Goal: Task Accomplishment & Management: Manage account settings

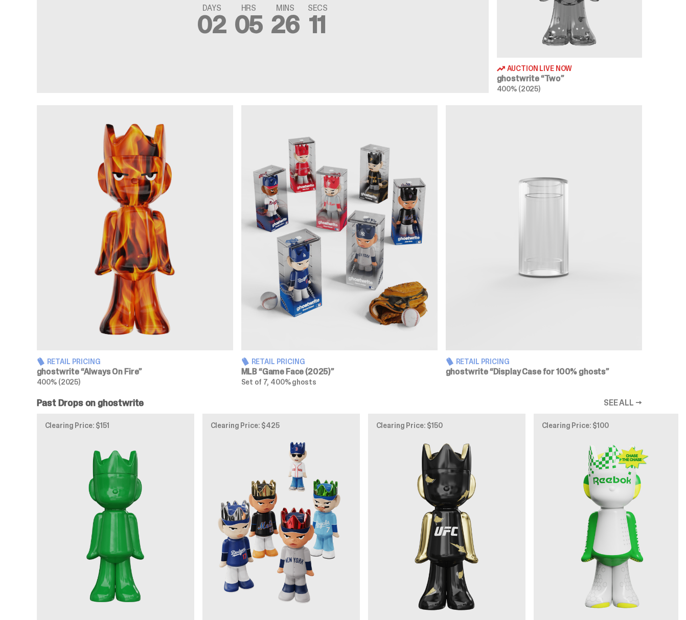
scroll to position [132, 0]
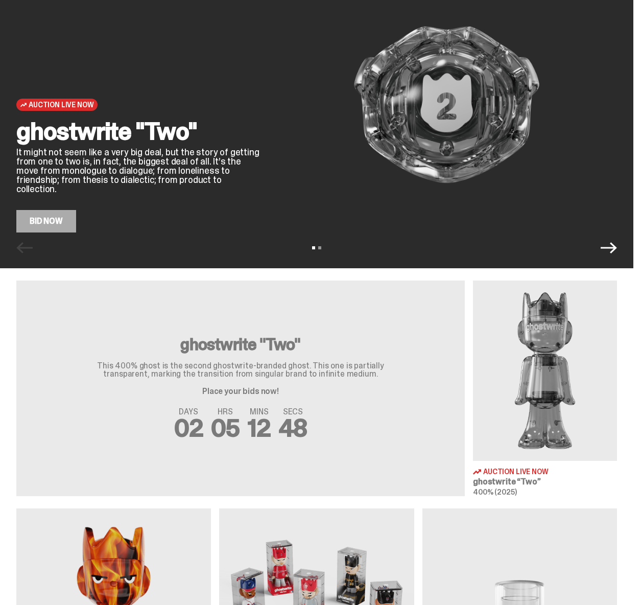
scroll to position [106, 0]
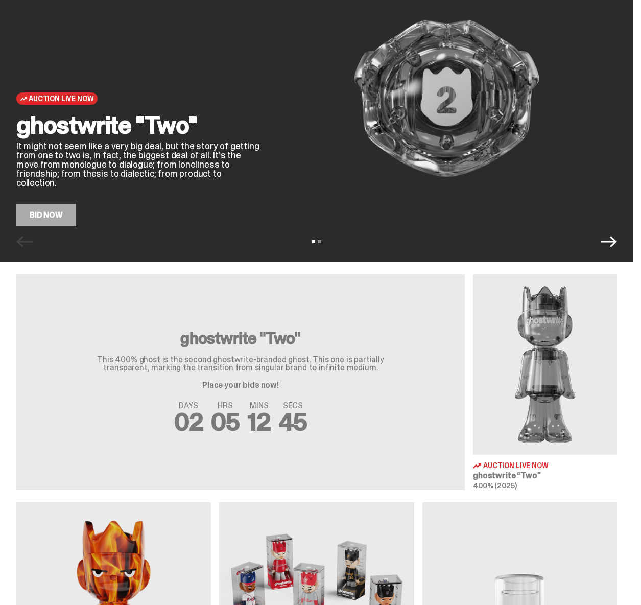
click at [181, 379] on div "ghostwrite "Two" This 400% ghost is the second ghostwrite-branded ghost. This o…" at bounding box center [240, 359] width 327 height 59
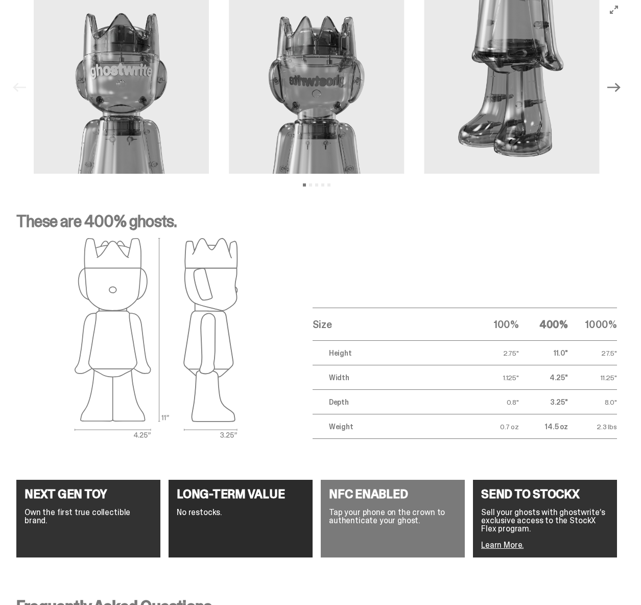
scroll to position [1295, 0]
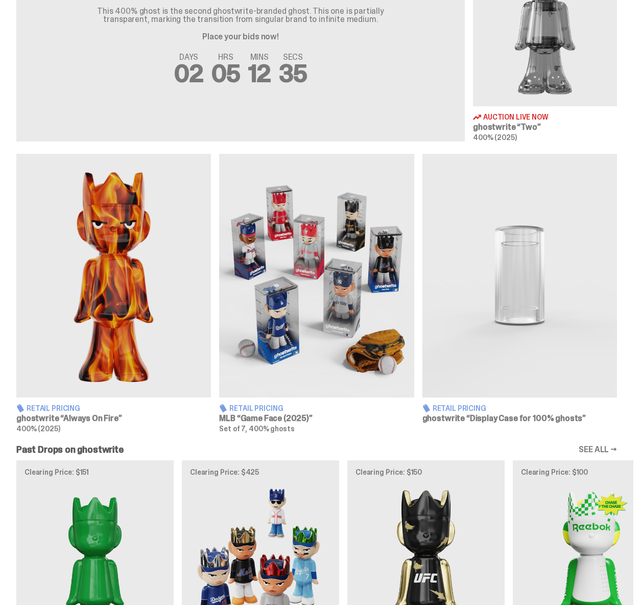
scroll to position [455, 0]
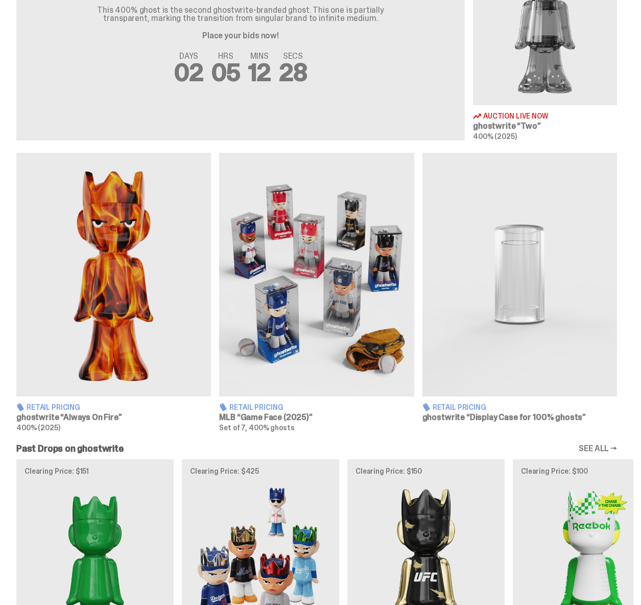
click at [314, 269] on img at bounding box center [316, 275] width 195 height 244
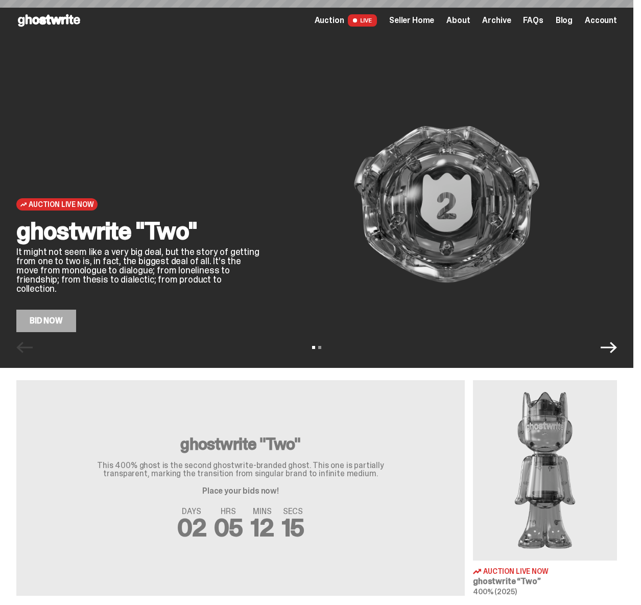
scroll to position [455, 0]
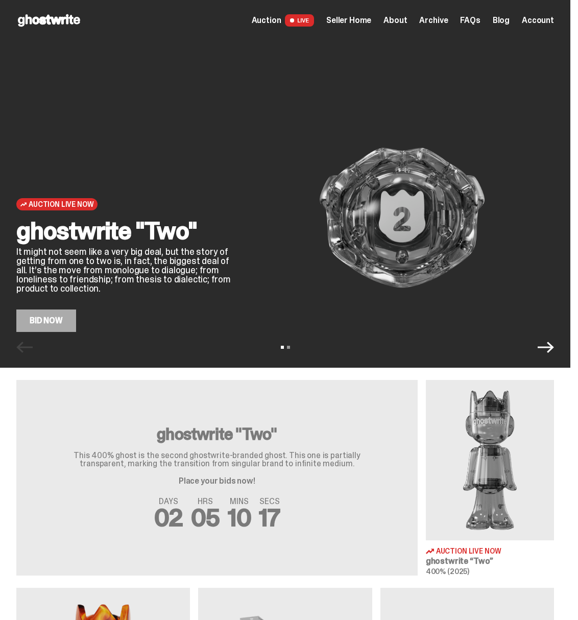
click at [444, 22] on span "Archive" at bounding box center [433, 20] width 29 height 8
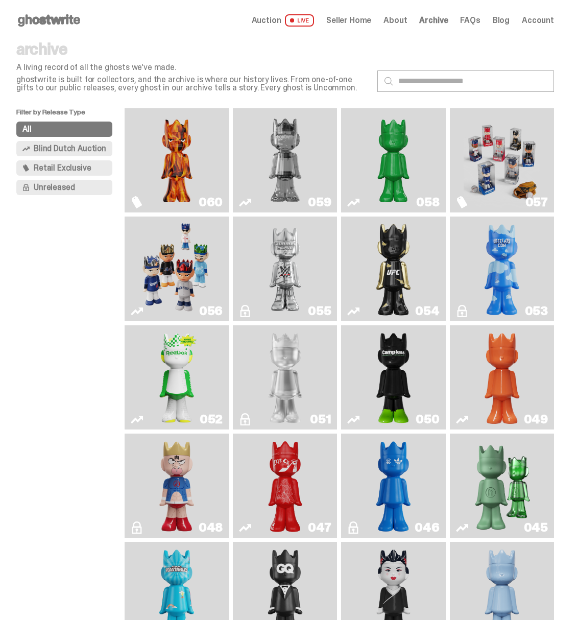
click at [42, 18] on use at bounding box center [49, 20] width 62 height 12
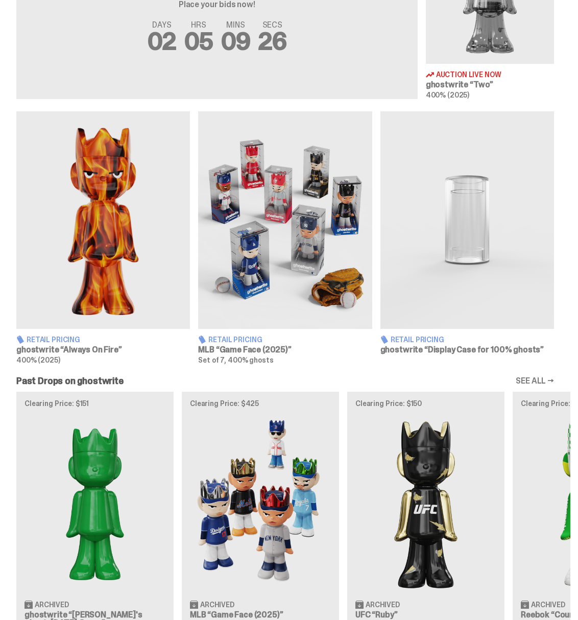
scroll to position [626, 0]
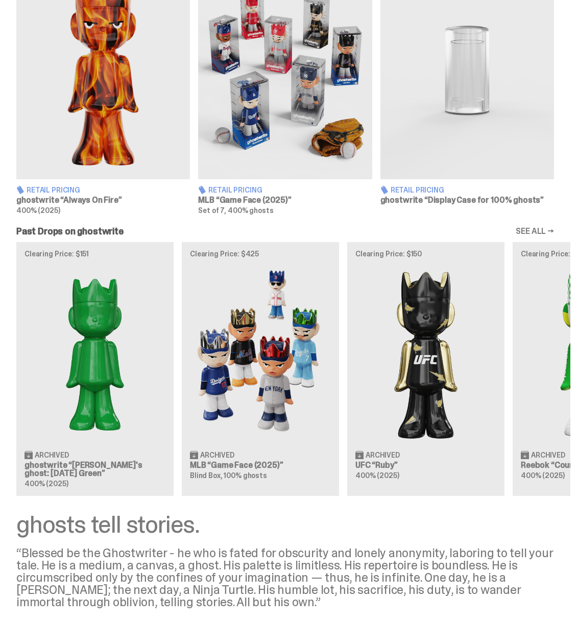
click at [272, 112] on img at bounding box center [285, 70] width 174 height 217
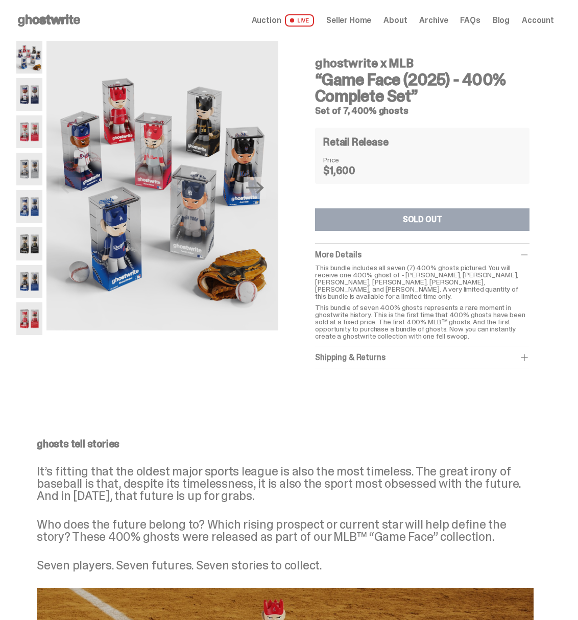
click at [437, 25] on span "Archive" at bounding box center [433, 20] width 29 height 8
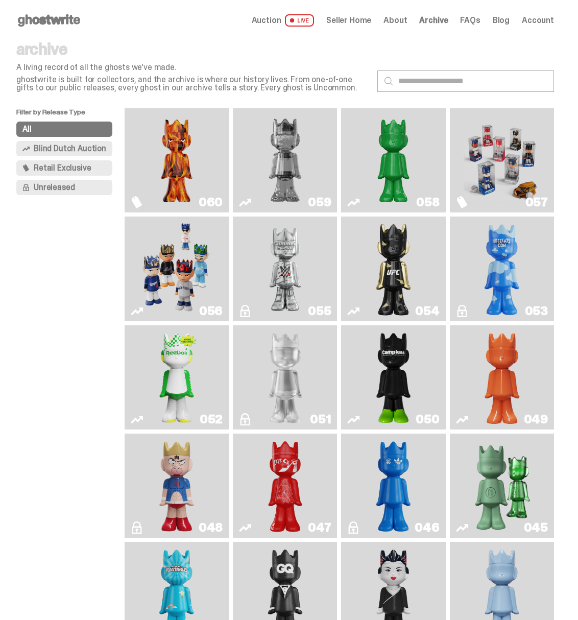
click at [171, 301] on img "Game Face (2025)" at bounding box center [176, 269] width 77 height 96
click at [505, 145] on img "Game Face (2025)" at bounding box center [502, 160] width 77 height 96
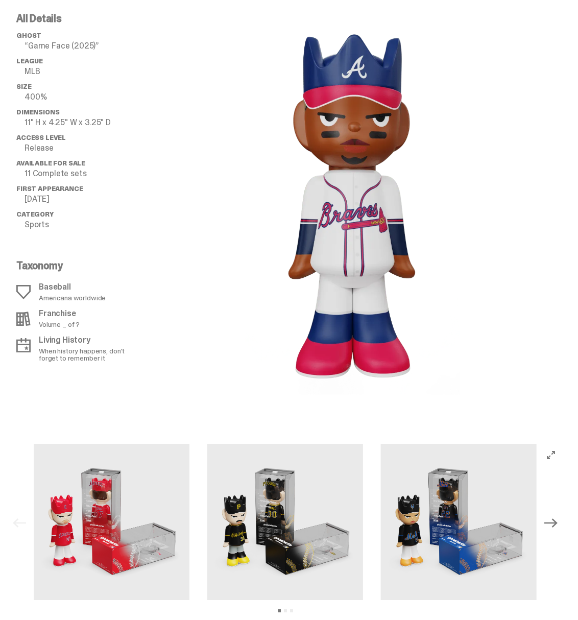
scroll to position [1139, 0]
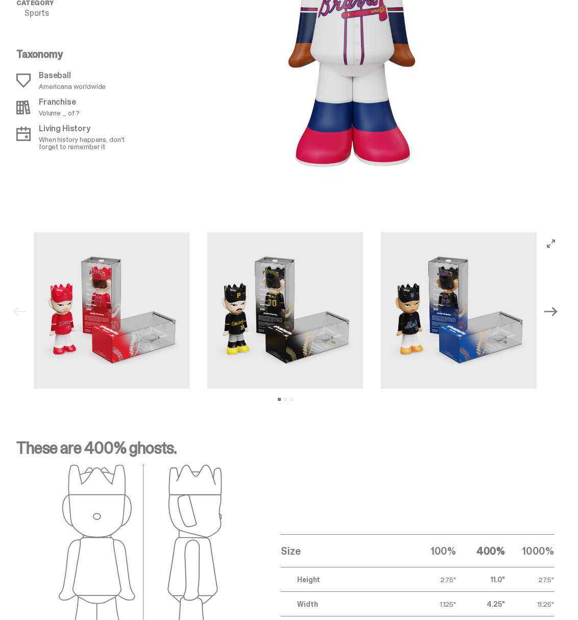
click at [558, 316] on icon "Next" at bounding box center [551, 311] width 13 height 9
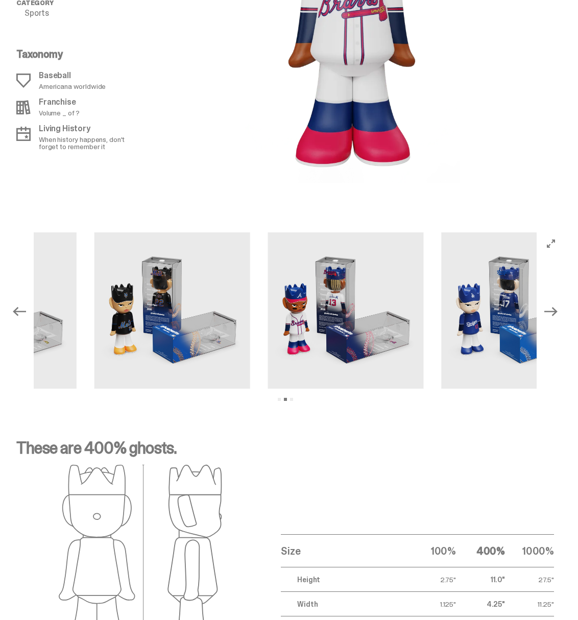
click at [558, 316] on icon "Next" at bounding box center [551, 311] width 13 height 9
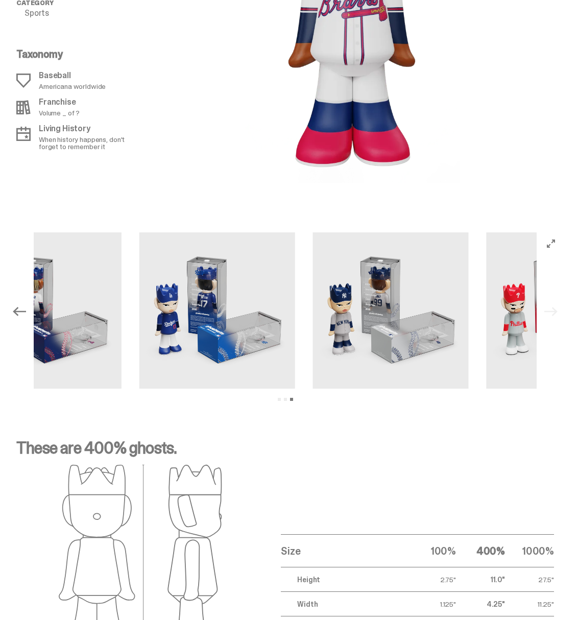
click at [558, 319] on div "Previous Next View slide 1 View slide 2 View slide 3" at bounding box center [285, 311] width 554 height 158
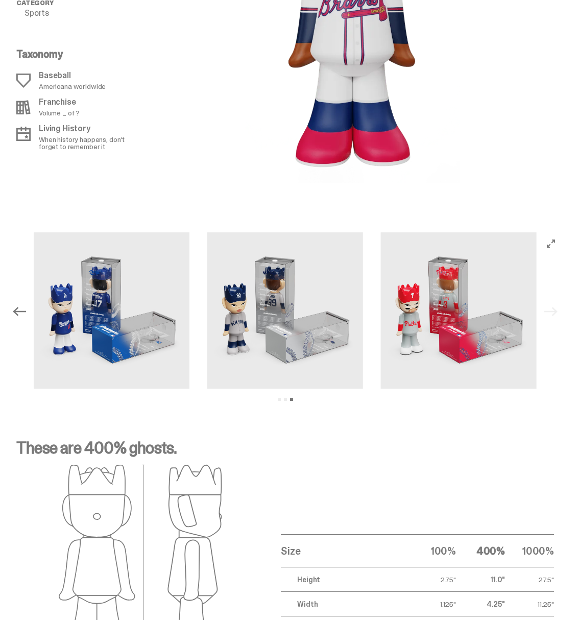
click at [19, 318] on icon "Previous" at bounding box center [19, 311] width 13 height 13
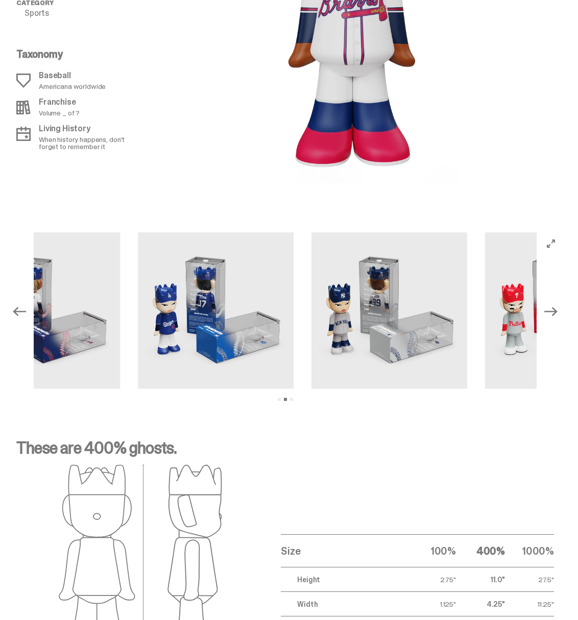
click at [19, 318] on icon "Previous" at bounding box center [19, 311] width 13 height 13
click at [19, 322] on div "Previous Next View slide 1 View slide 2 View slide 3" at bounding box center [285, 311] width 554 height 158
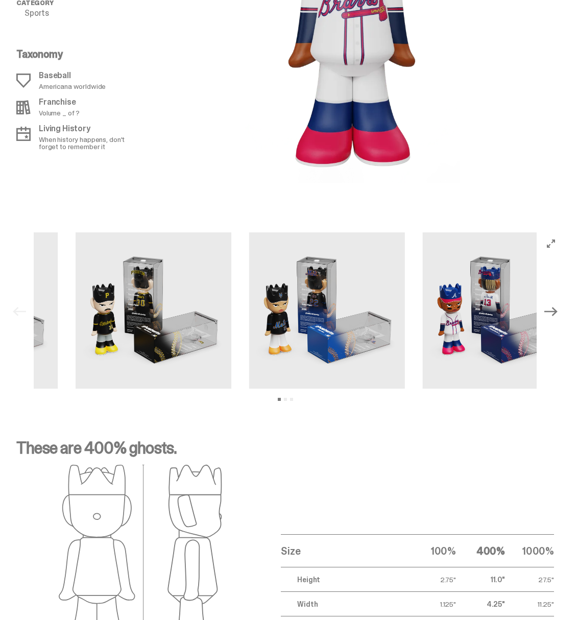
click at [19, 322] on div "Previous Next View slide 1 View slide 2 View slide 3" at bounding box center [285, 311] width 554 height 158
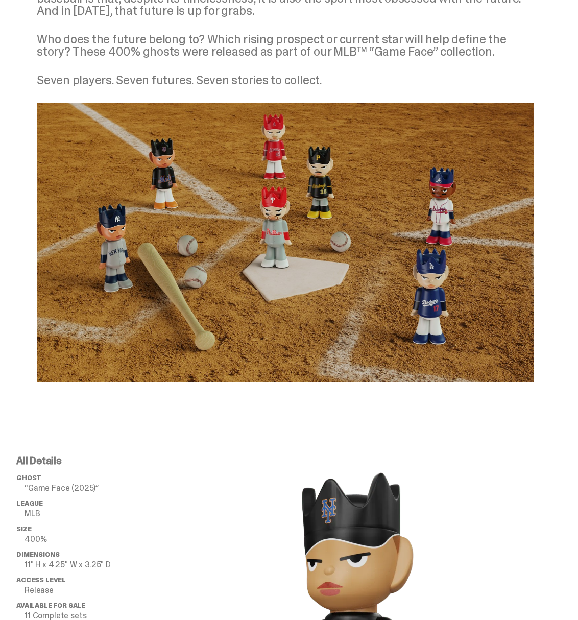
scroll to position [0, 0]
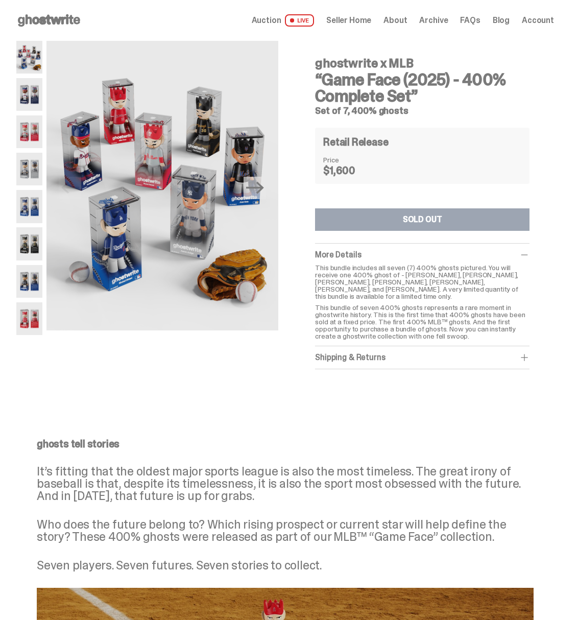
click at [59, 458] on div "ghosts tell stories It’s fitting that the oldest major sports league is also th…" at bounding box center [285, 505] width 497 height 133
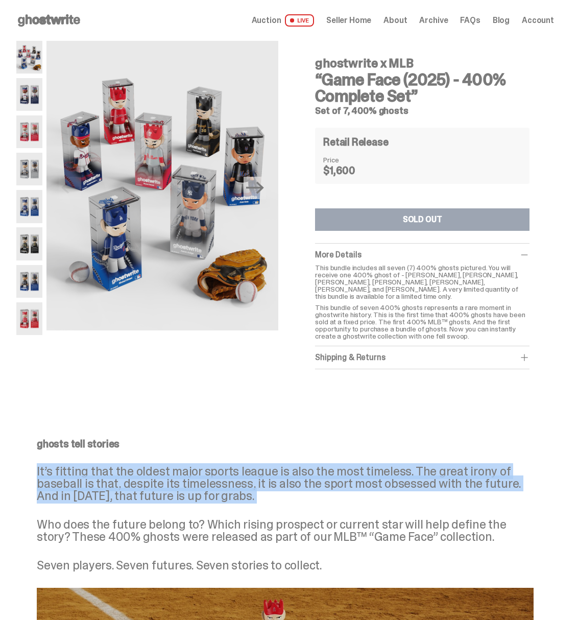
click at [61, 443] on p "ghosts tell stories" at bounding box center [285, 444] width 497 height 10
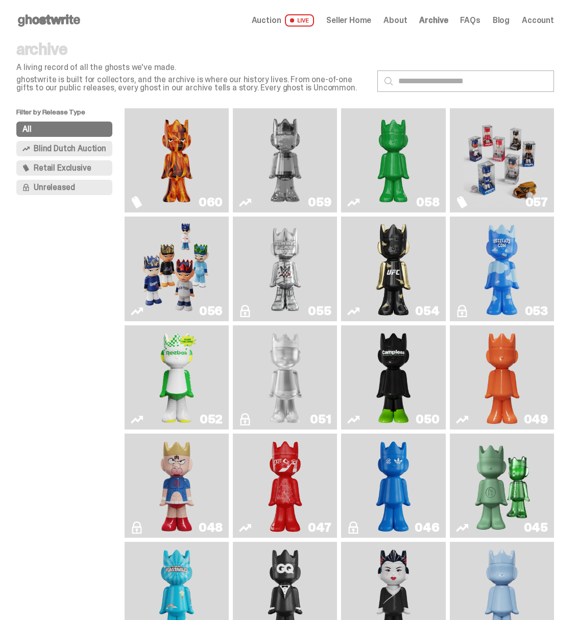
click at [47, 15] on use at bounding box center [49, 20] width 62 height 12
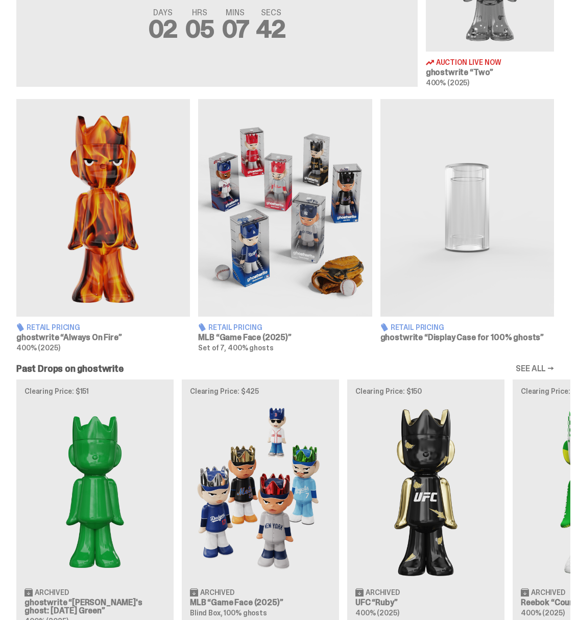
scroll to position [490, 0]
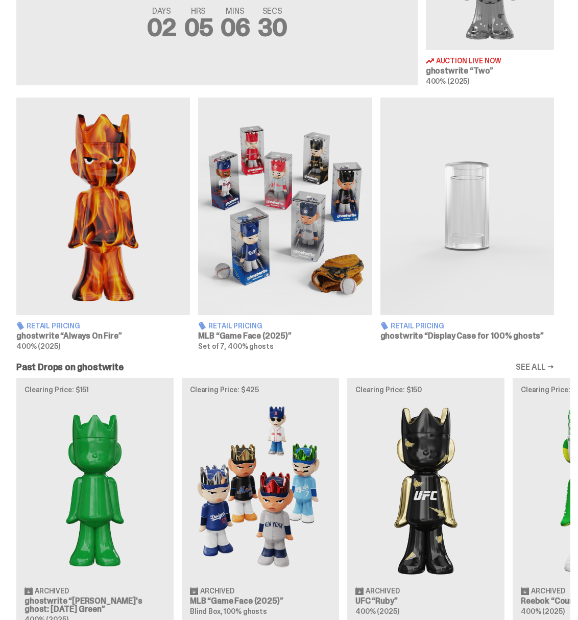
click at [316, 230] on img at bounding box center [285, 206] width 174 height 217
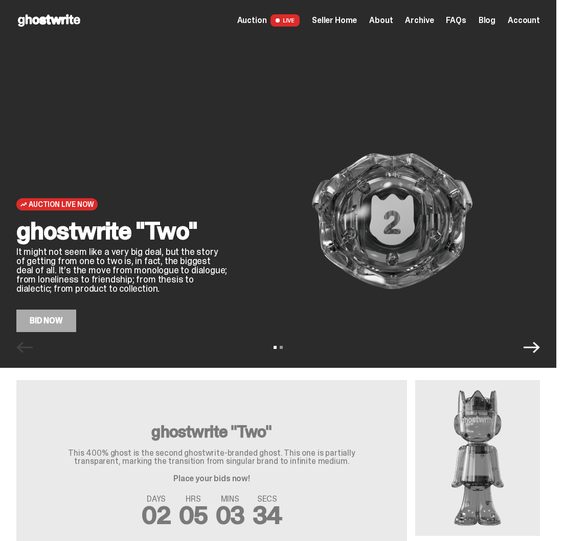
click at [345, 23] on span "Seller Home" at bounding box center [334, 20] width 45 height 8
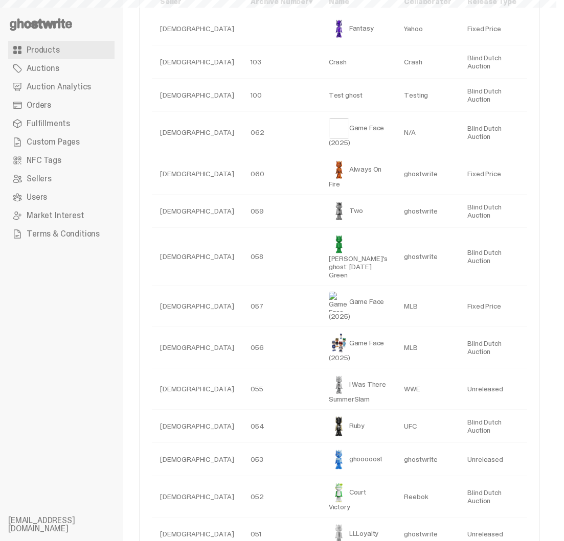
scroll to position [112, 0]
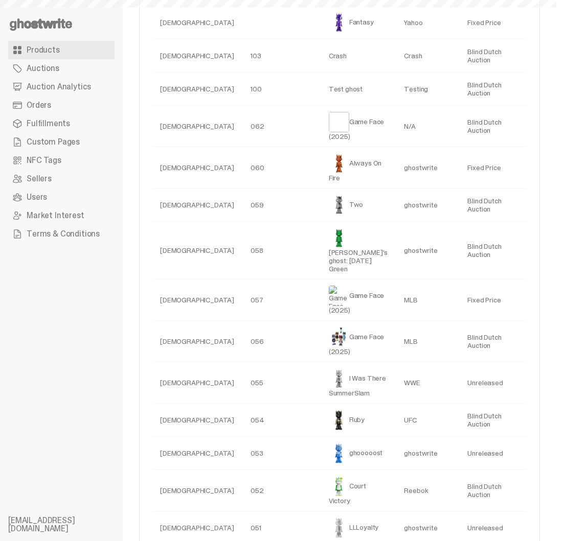
select select
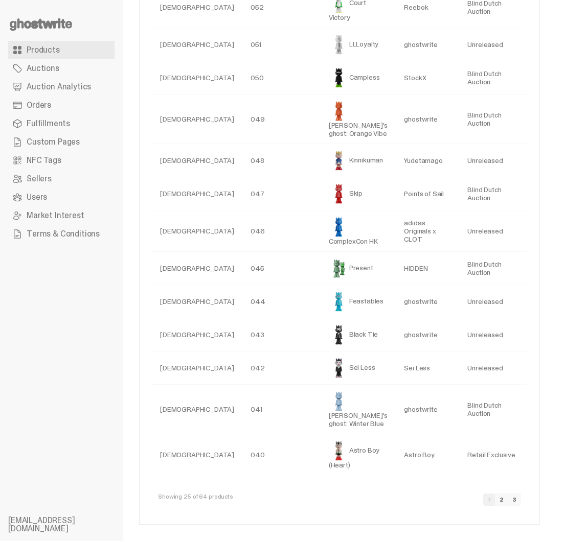
scroll to position [718, 0]
click at [521, 505] on link "3" at bounding box center [513, 500] width 13 height 12
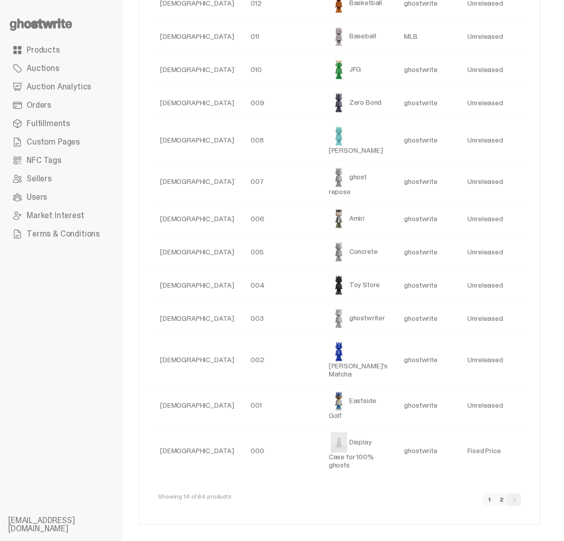
scroll to position [0, 64]
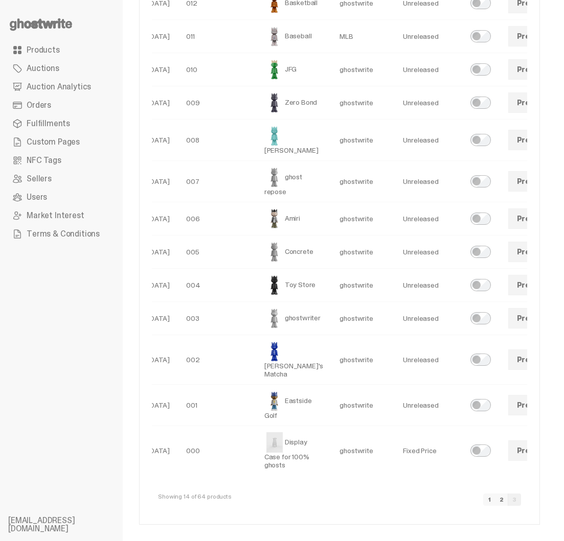
click at [563, 447] on span at bounding box center [569, 451] width 8 height 8
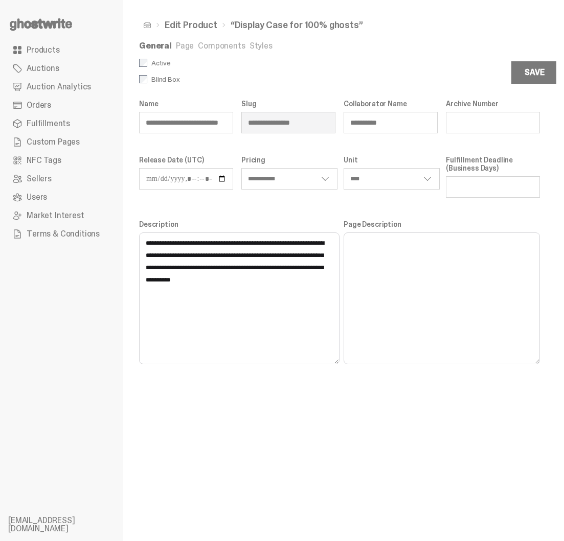
click at [263, 45] on link "Styles" at bounding box center [260, 45] width 23 height 11
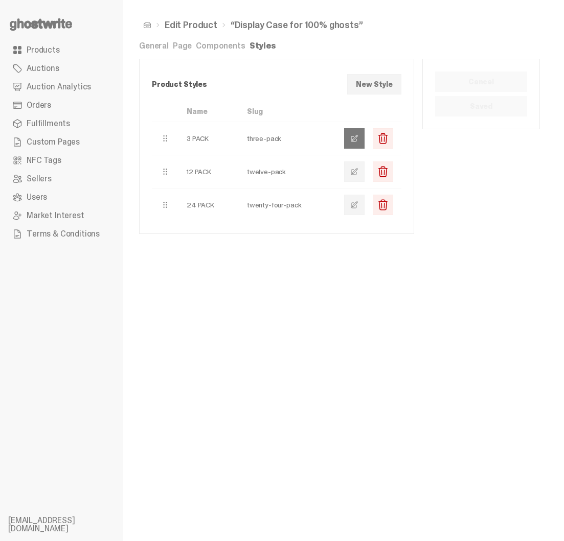
click at [358, 136] on span at bounding box center [354, 138] width 8 height 8
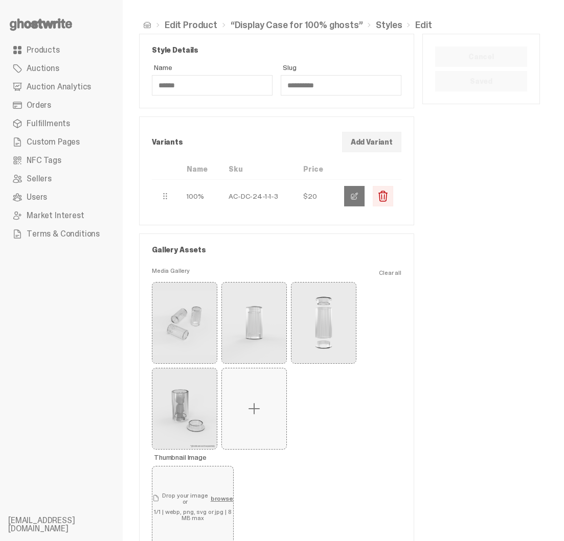
click at [358, 199] on span "button" at bounding box center [354, 196] width 8 height 8
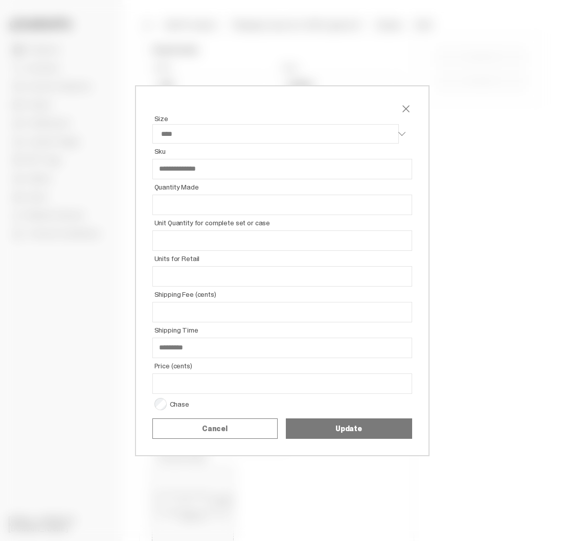
click at [403, 108] on span "close" at bounding box center [406, 109] width 12 height 12
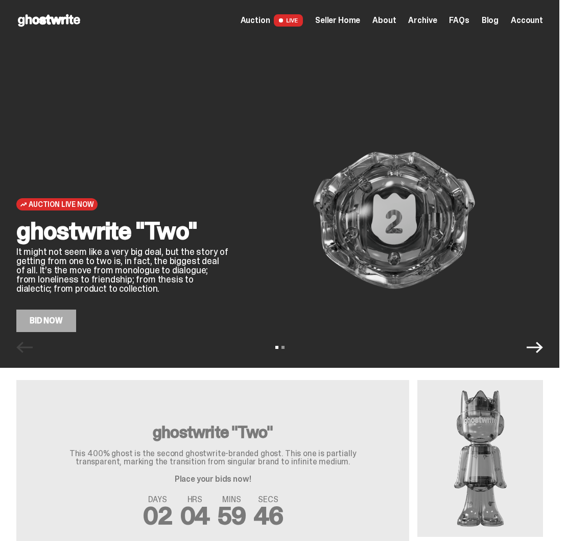
click at [360, 18] on span "Seller Home" at bounding box center [337, 20] width 45 height 8
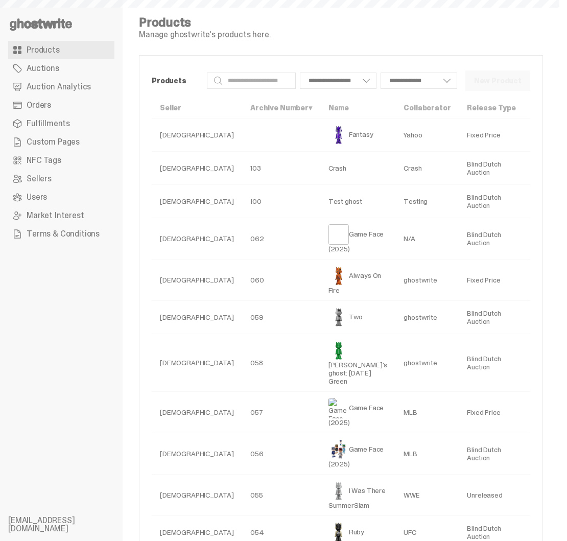
select select
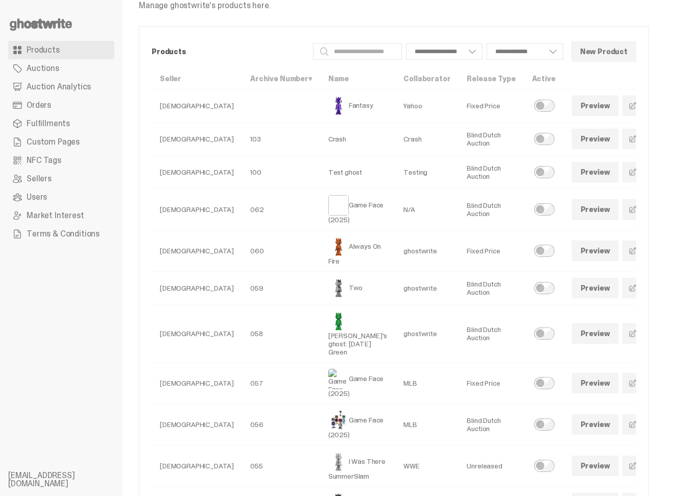
scroll to position [37, 0]
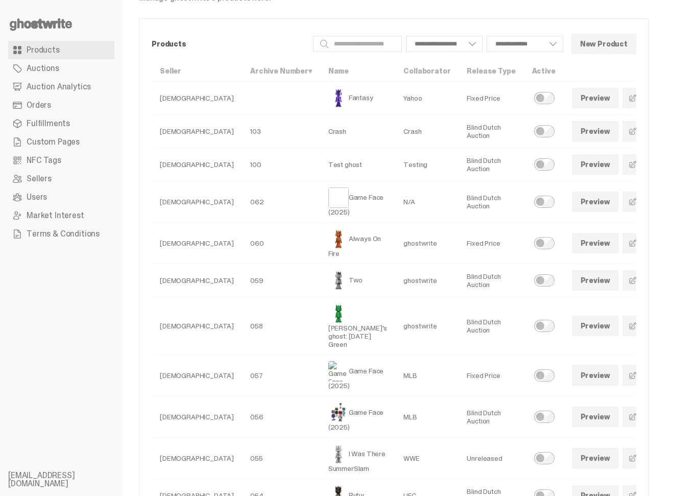
click at [51, 143] on span "Custom Pages" at bounding box center [53, 142] width 53 height 8
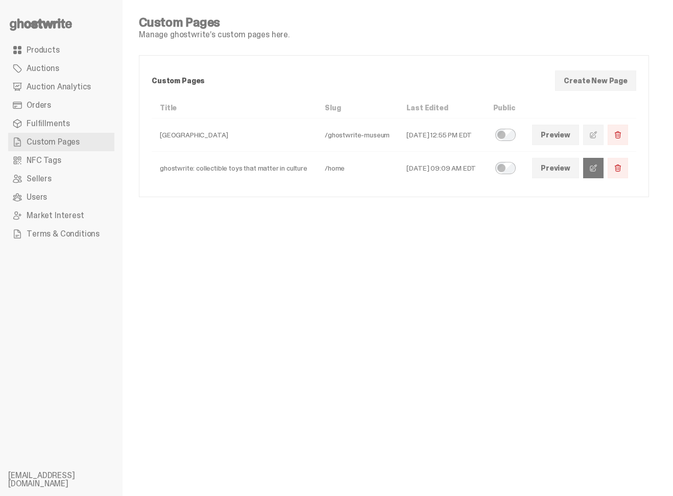
click at [567, 168] on span at bounding box center [594, 168] width 8 height 8
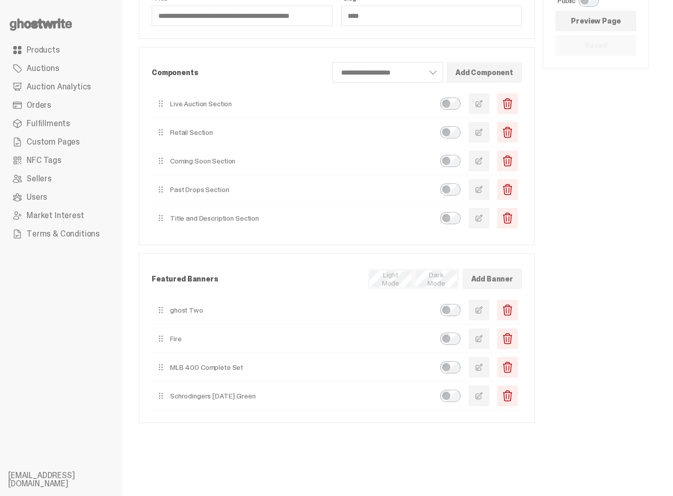
scroll to position [73, 0]
click at [485, 135] on button "button" at bounding box center [479, 132] width 20 height 20
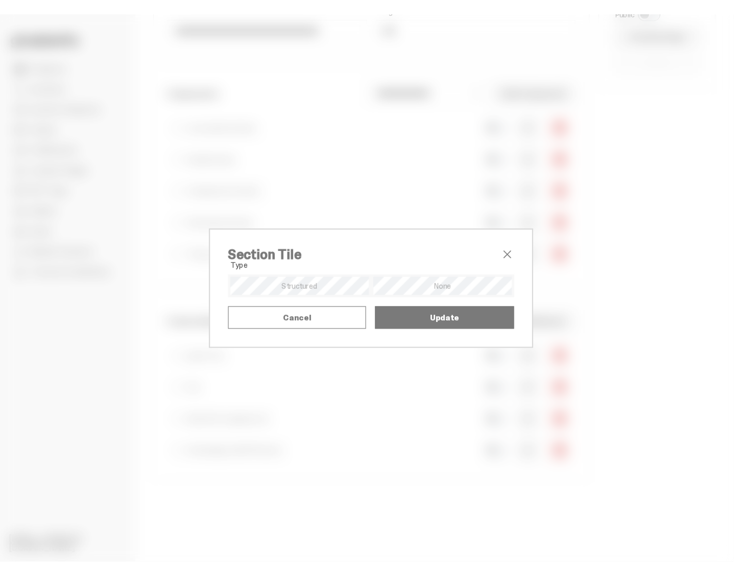
scroll to position [5, 0]
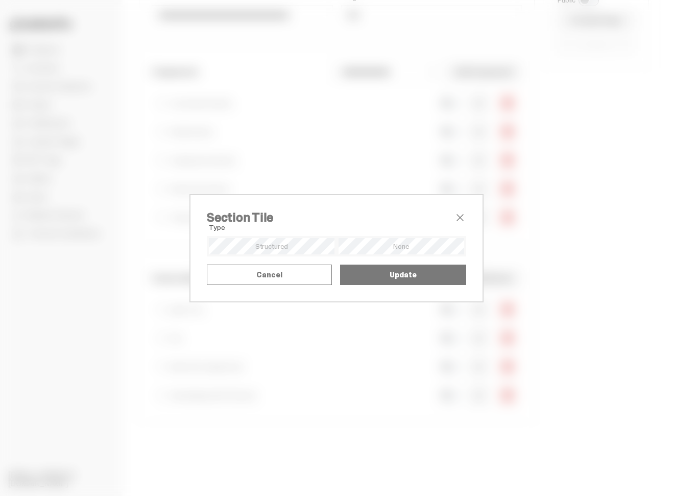
click at [357, 285] on button "Update" at bounding box center [403, 275] width 126 height 20
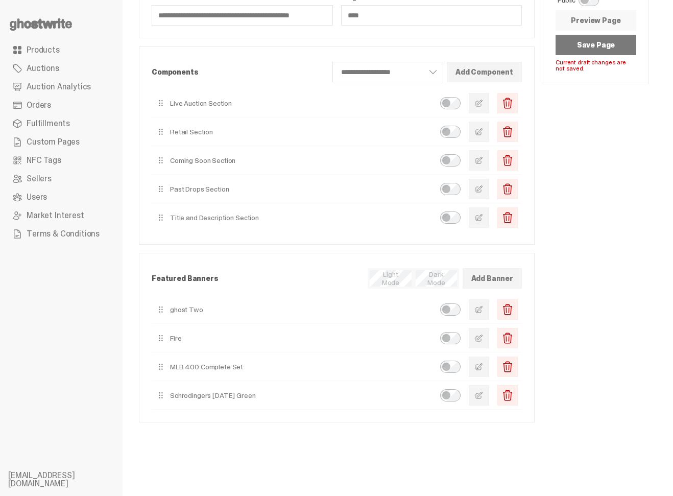
click at [567, 20] on link "Preview Page" at bounding box center [596, 20] width 81 height 20
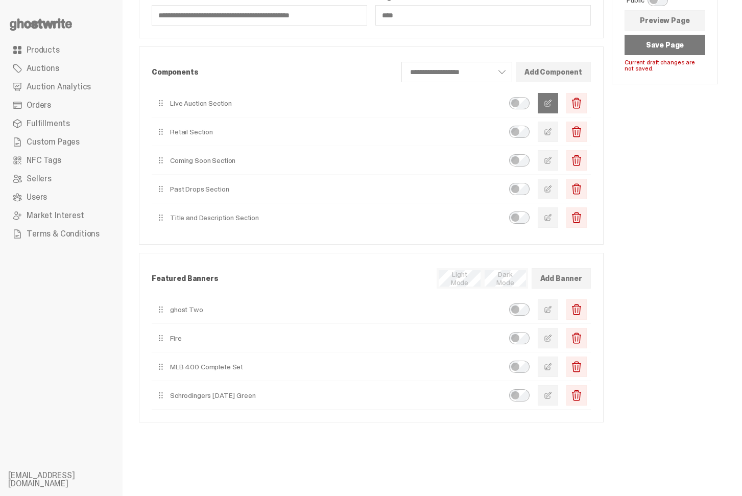
click at [552, 105] on span "button" at bounding box center [548, 103] width 8 height 8
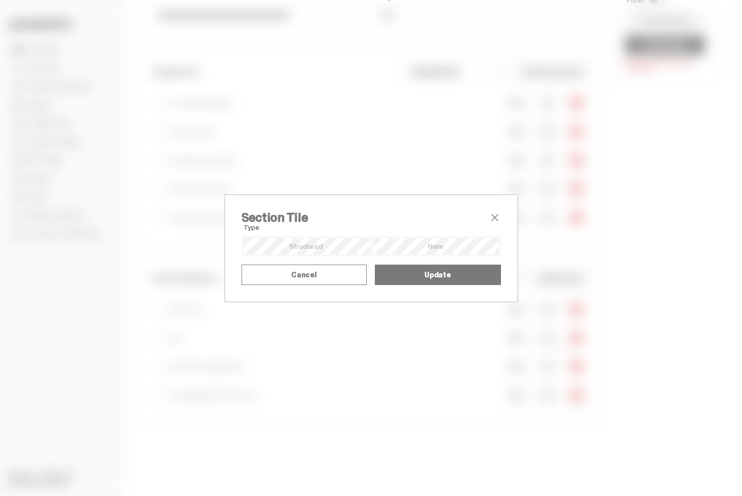
drag, startPoint x: 244, startPoint y: 223, endPoint x: 407, endPoint y: 224, distance: 162.5
click at [0, 0] on textarea "**********" at bounding box center [0, 0] width 0 height 0
click at [499, 212] on span "close" at bounding box center [495, 218] width 12 height 12
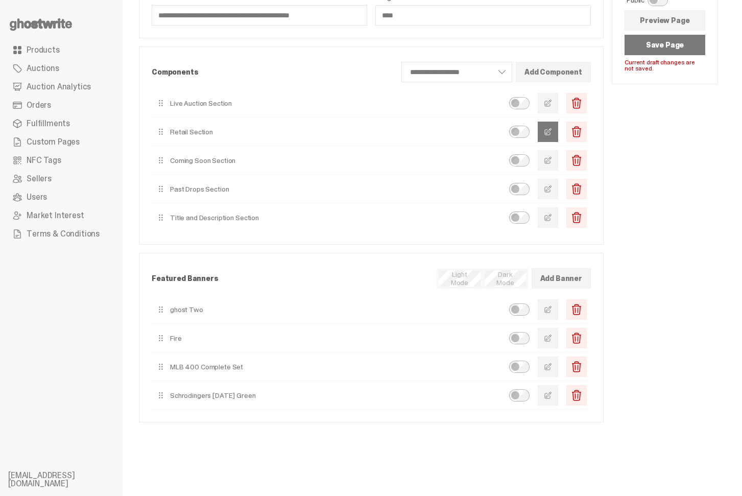
click at [554, 138] on button "button" at bounding box center [548, 132] width 20 height 20
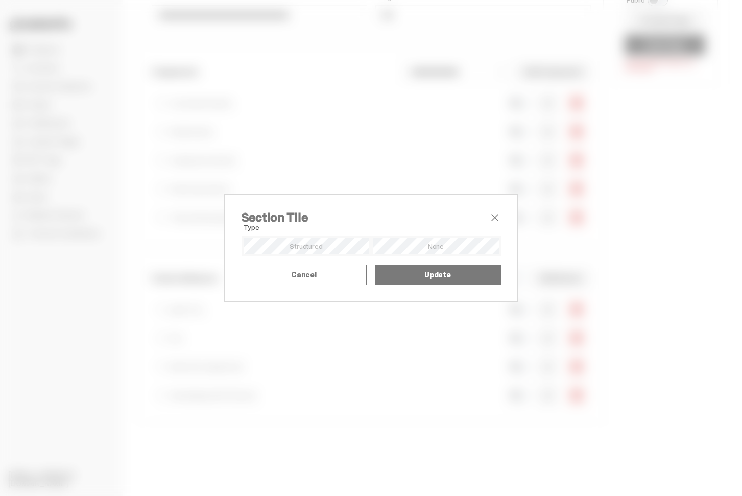
click at [0, 0] on textarea "**********" at bounding box center [0, 0] width 0 height 0
paste textarea "**********"
click at [0, 0] on textarea "**********" at bounding box center [0, 0] width 0 height 0
click at [437, 285] on button "Update" at bounding box center [438, 275] width 126 height 20
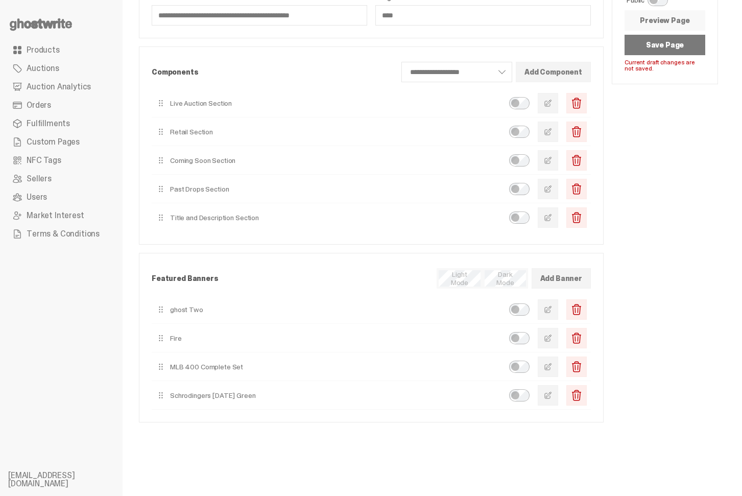
click at [567, 19] on link "Preview Page" at bounding box center [665, 20] width 81 height 20
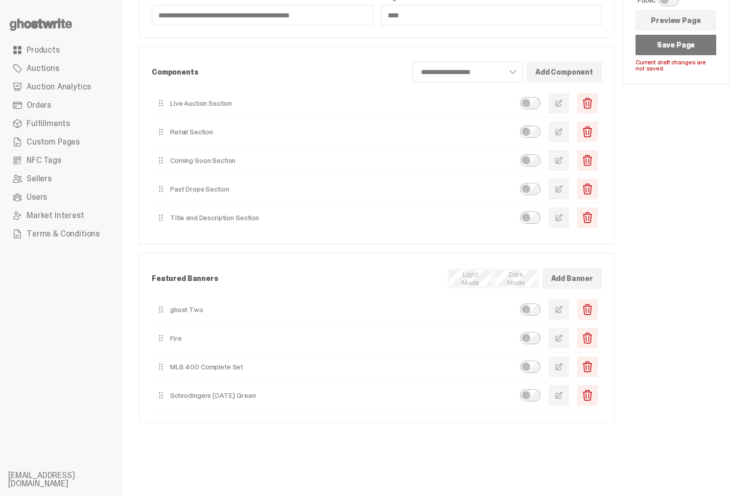
click at [563, 338] on span "button" at bounding box center [559, 338] width 8 height 8
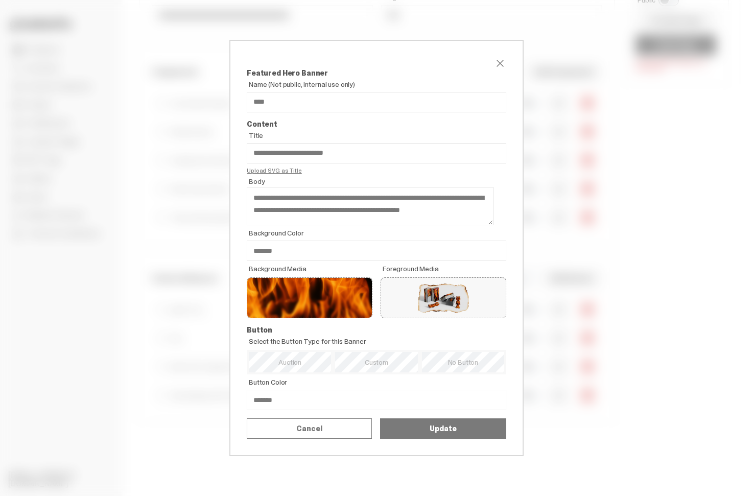
click at [497, 57] on span "close" at bounding box center [500, 63] width 12 height 12
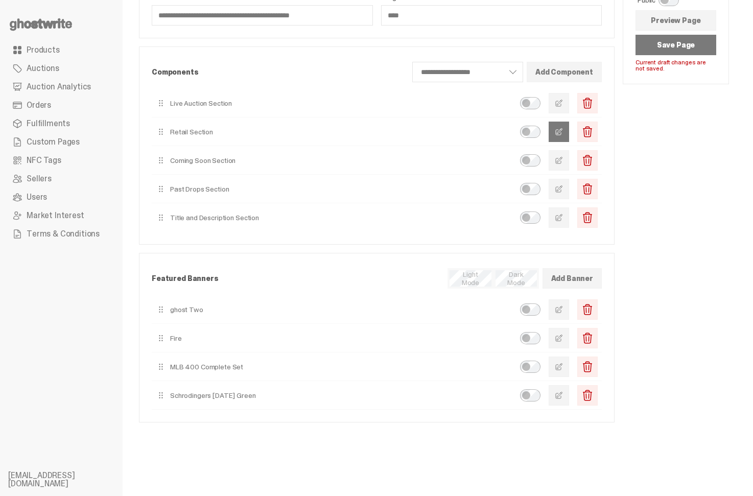
click at [564, 127] on button "button" at bounding box center [559, 132] width 20 height 20
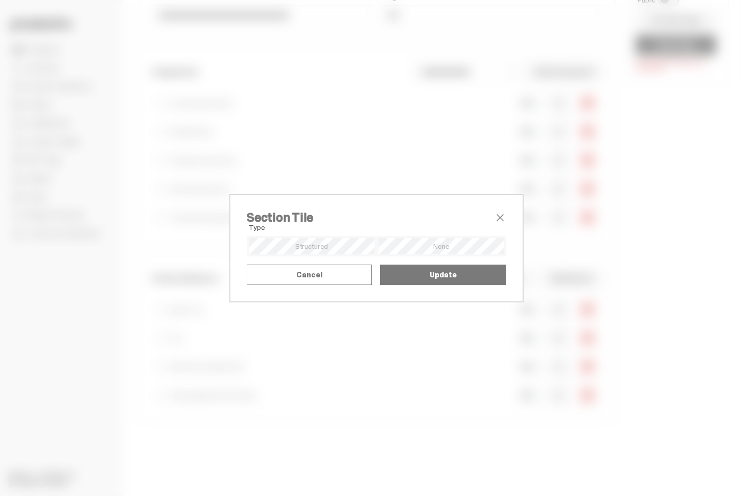
click at [0, 0] on textarea "**********" at bounding box center [0, 0] width 0 height 0
type textarea "**********"
click at [446, 285] on button "Update" at bounding box center [443, 275] width 126 height 20
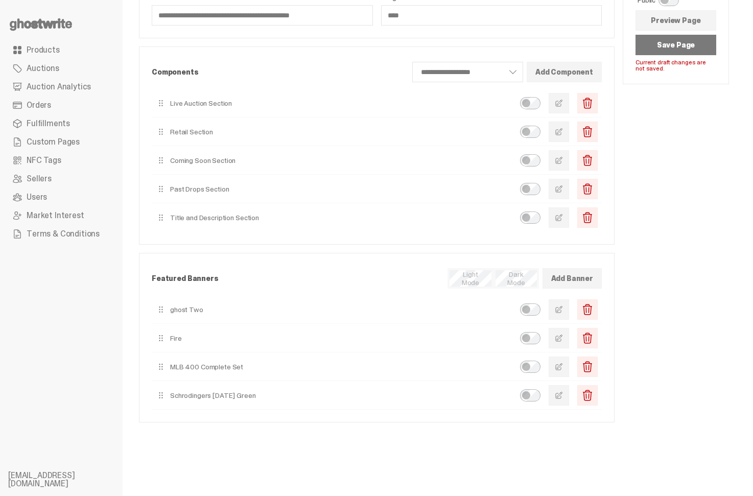
click at [567, 42] on button "Save Page" at bounding box center [676, 45] width 81 height 20
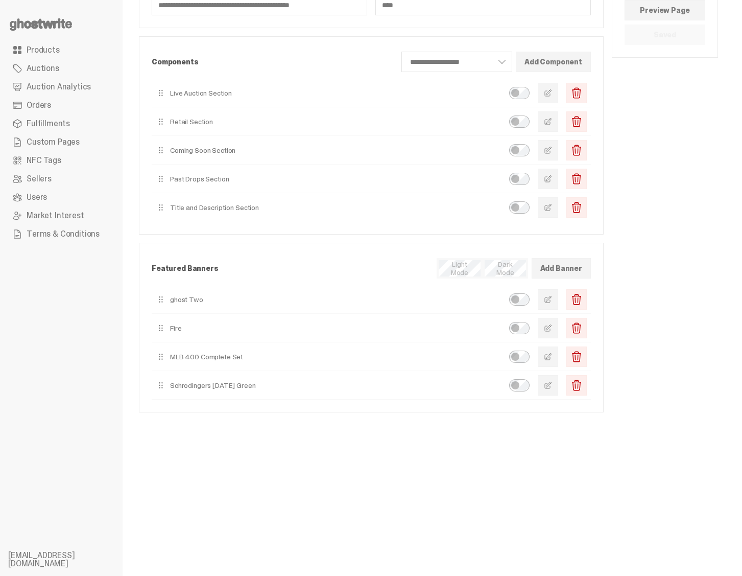
scroll to position [0, 0]
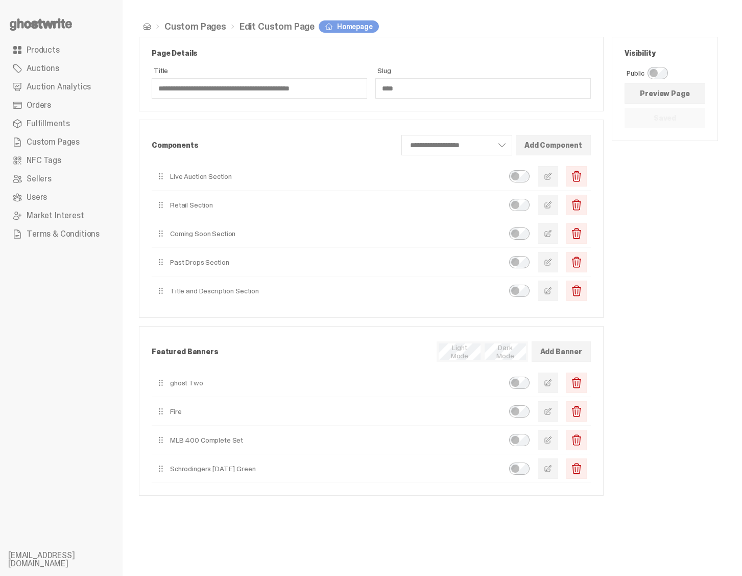
click at [44, 54] on span "Products" at bounding box center [43, 50] width 33 height 8
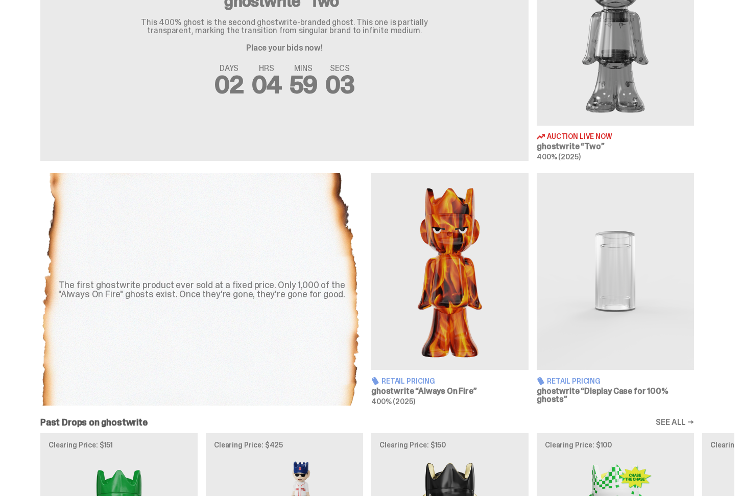
scroll to position [481, 0]
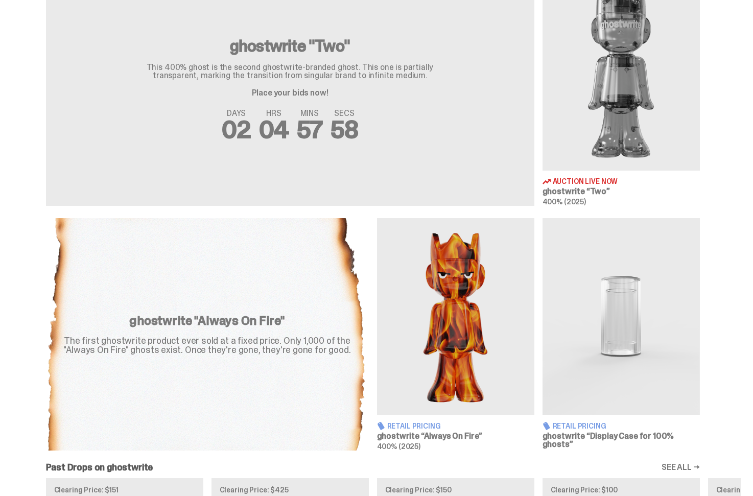
scroll to position [27, 0]
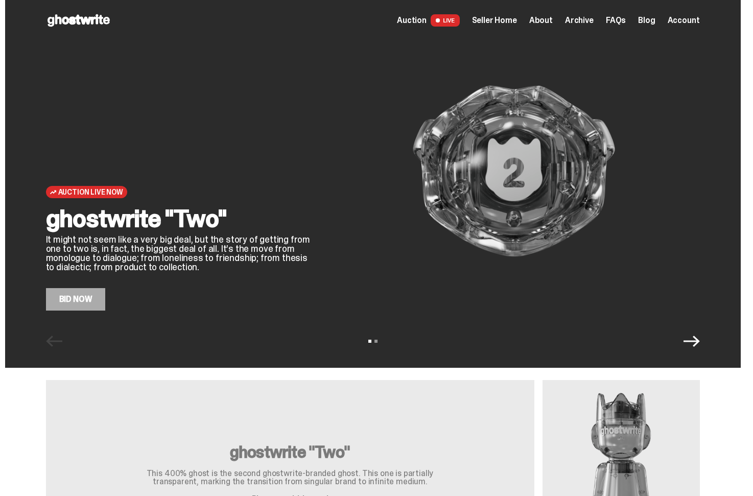
click at [688, 335] on icon "Next" at bounding box center [692, 341] width 16 height 16
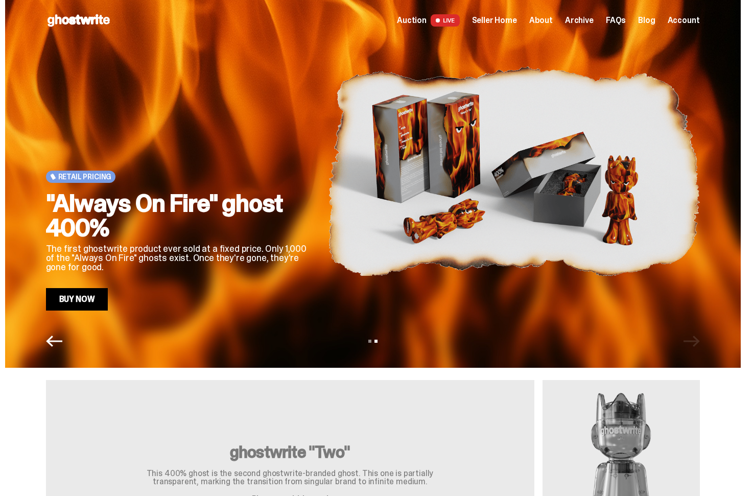
click at [55, 342] on icon "Previous" at bounding box center [54, 341] width 16 height 16
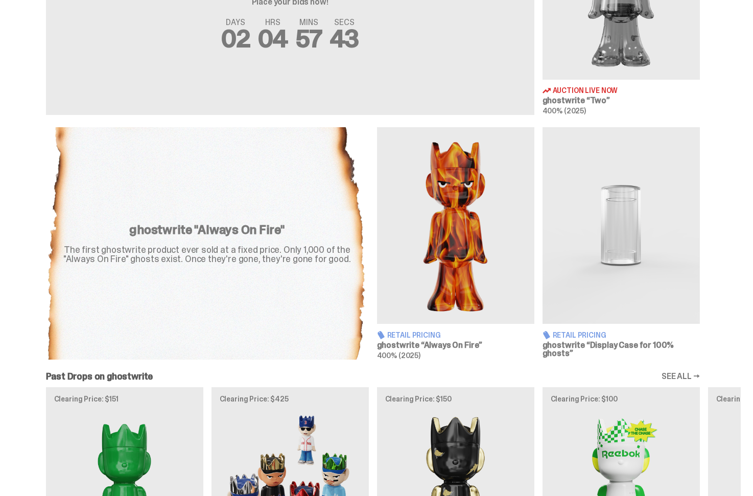
scroll to position [498, 0]
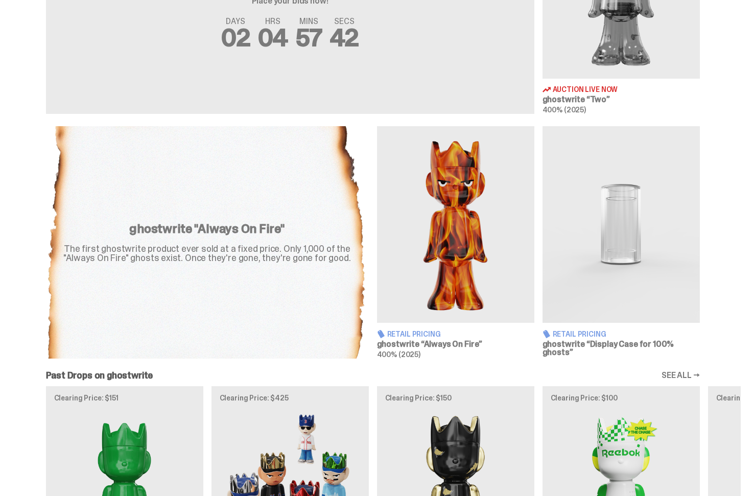
click at [451, 230] on img at bounding box center [455, 224] width 157 height 197
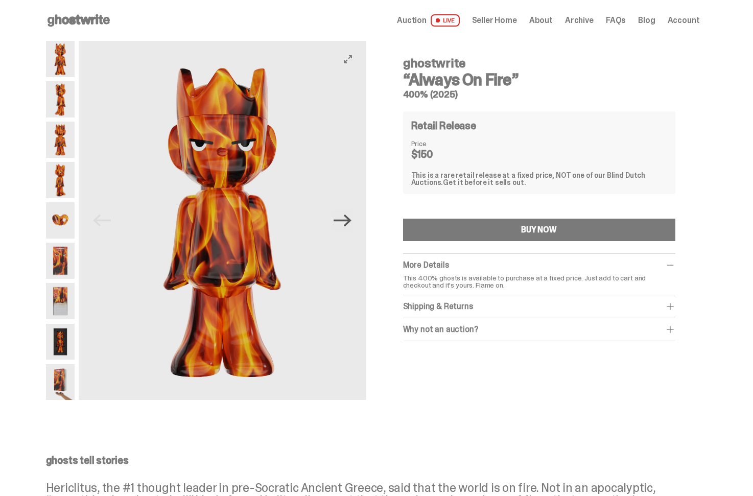
click at [352, 220] on icon "Next" at bounding box center [343, 221] width 18 height 12
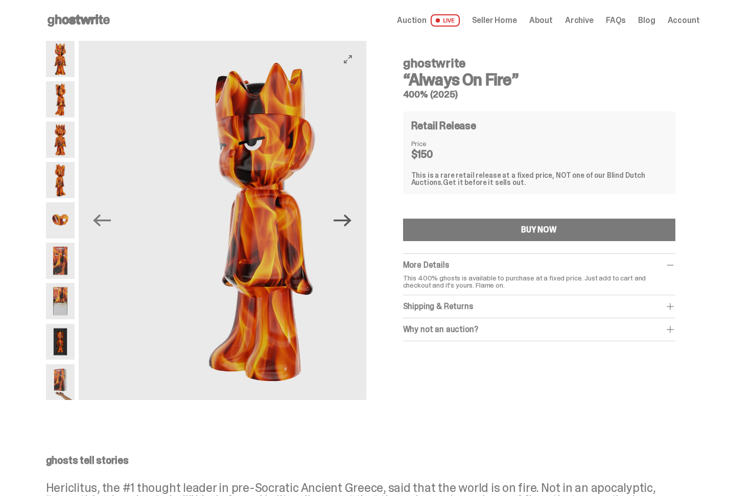
click at [352, 220] on icon "Next" at bounding box center [343, 221] width 18 height 12
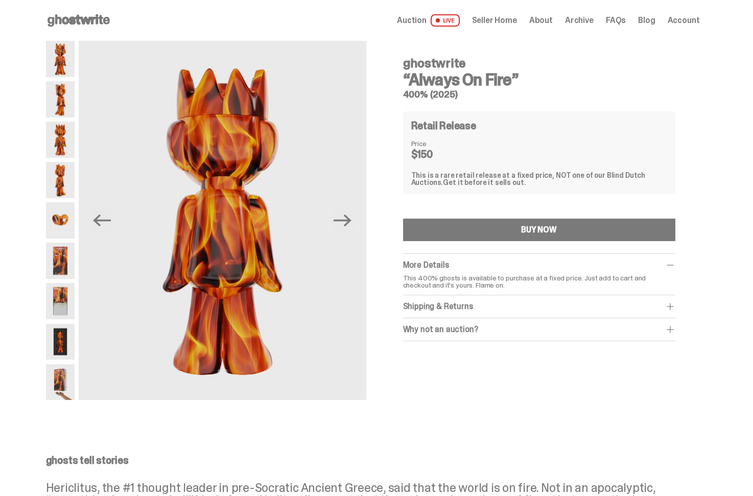
click at [580, 21] on span "Archive" at bounding box center [579, 20] width 29 height 8
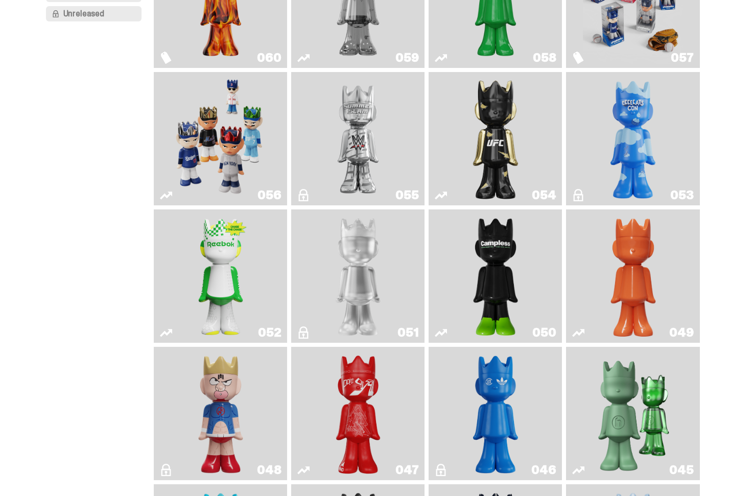
scroll to position [176, 0]
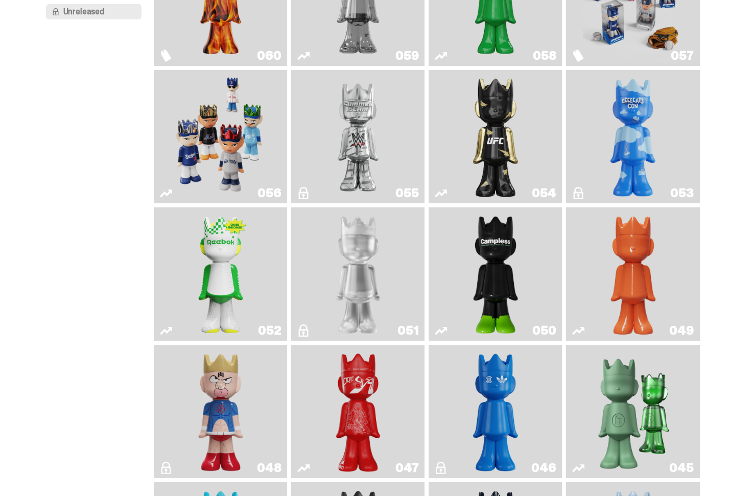
click at [367, 276] on img "LLLoyalty" at bounding box center [358, 274] width 54 height 125
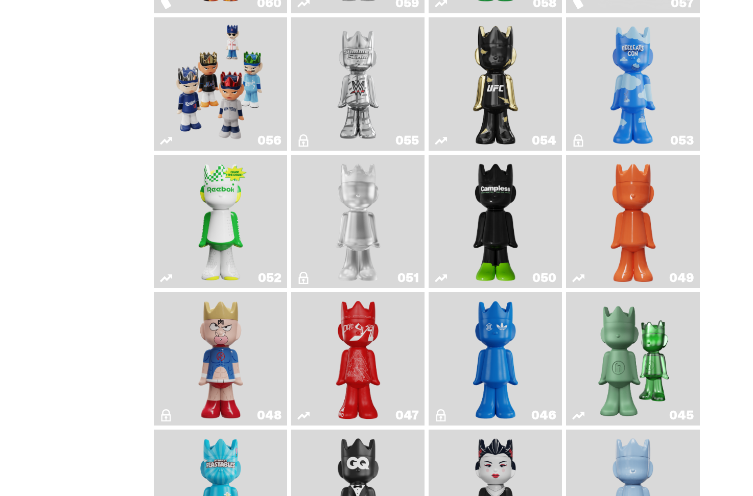
scroll to position [206, 0]
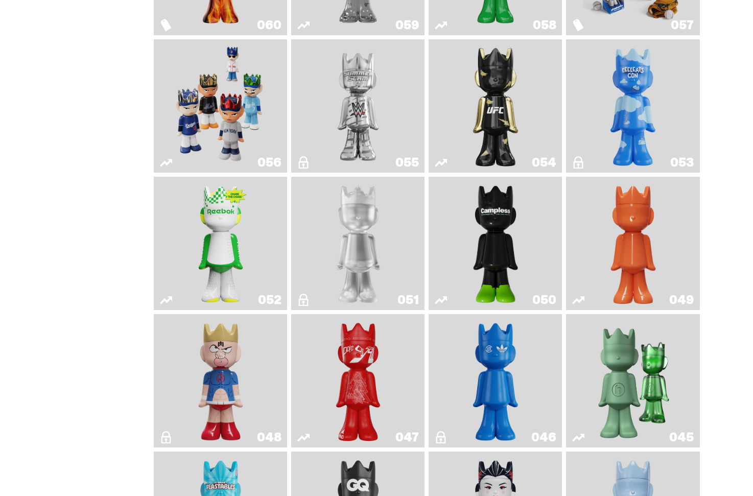
click at [510, 208] on img "Campless" at bounding box center [496, 243] width 54 height 125
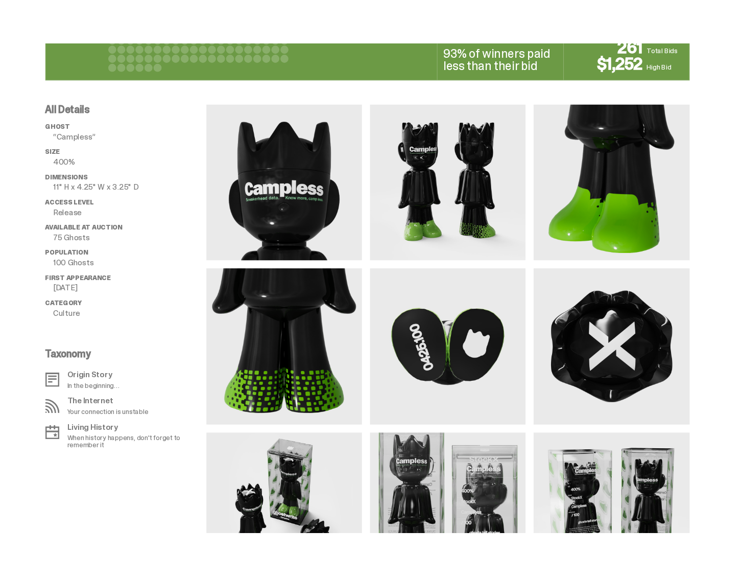
scroll to position [810, 0]
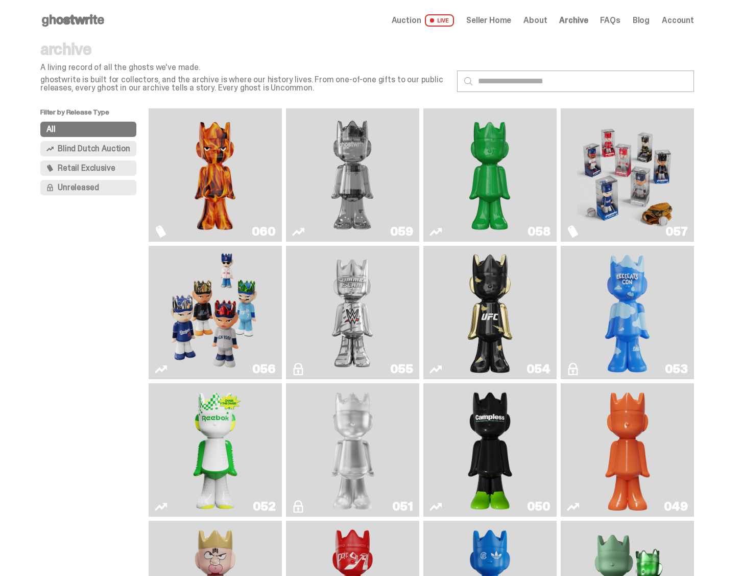
click at [66, 24] on icon at bounding box center [72, 20] width 65 height 16
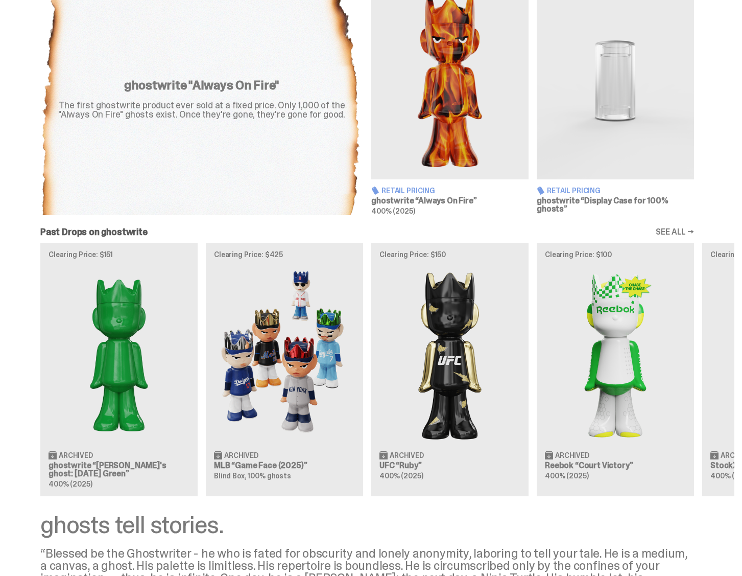
scroll to position [717, 0]
